Goal: Transaction & Acquisition: Purchase product/service

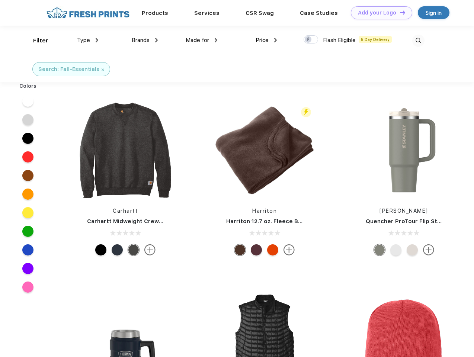
click at [379, 13] on link "Add your Logo Design Tool" at bounding box center [381, 12] width 61 height 13
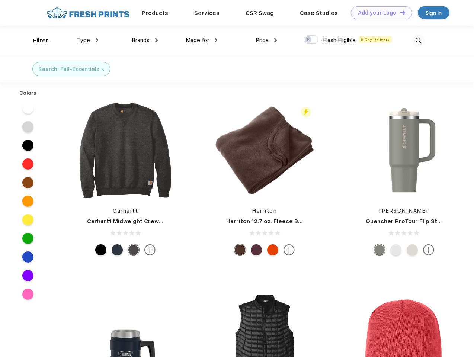
click at [0, 0] on div "Design Tool" at bounding box center [0, 0] width 0 height 0
click at [399, 12] on link "Add your Logo Design Tool" at bounding box center [381, 12] width 61 height 13
click at [36, 41] on div "Filter" at bounding box center [40, 40] width 15 height 9
click at [88, 40] on span "Type" at bounding box center [83, 40] width 13 height 7
click at [145, 40] on span "Brands" at bounding box center [141, 40] width 18 height 7
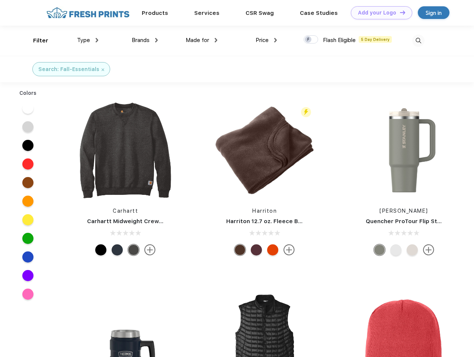
click at [202, 40] on span "Made for" at bounding box center [197, 40] width 23 height 7
click at [267, 40] on span "Price" at bounding box center [262, 40] width 13 height 7
click at [311, 40] on div at bounding box center [311, 39] width 15 height 8
click at [309, 40] on input "checkbox" at bounding box center [306, 37] width 5 height 5
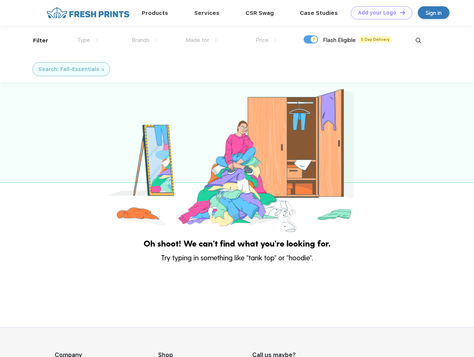
click at [418, 41] on img at bounding box center [418, 41] width 12 height 12
